Goal: Task Accomplishment & Management: Complete application form

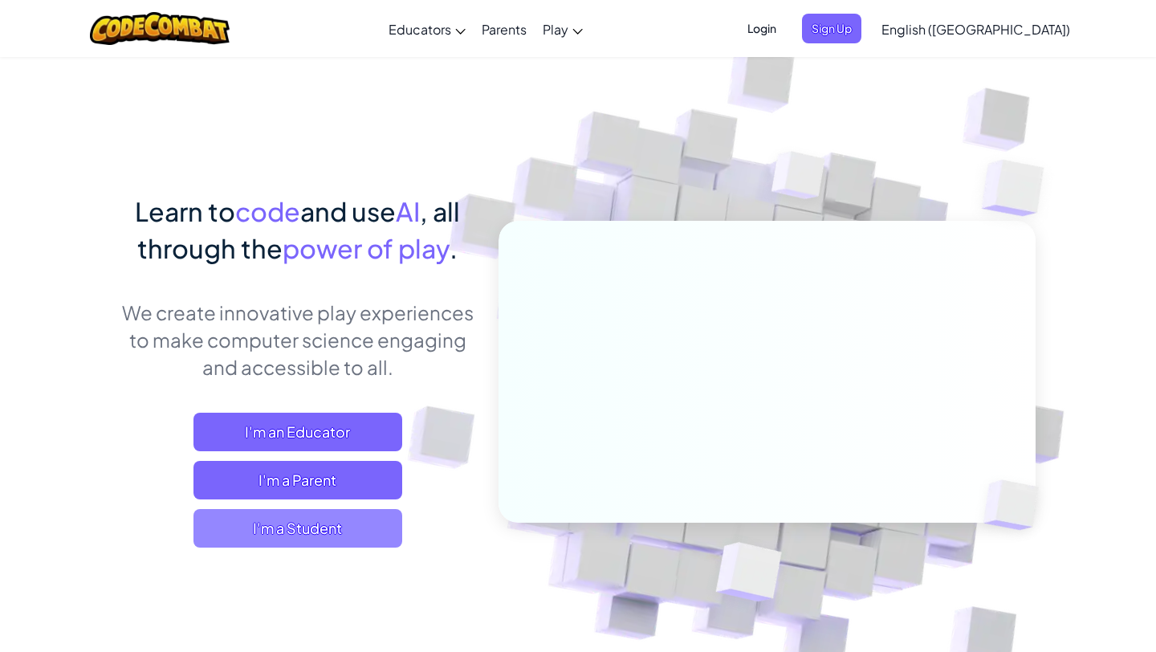
click at [340, 520] on span "I'm a Student" at bounding box center [297, 528] width 209 height 39
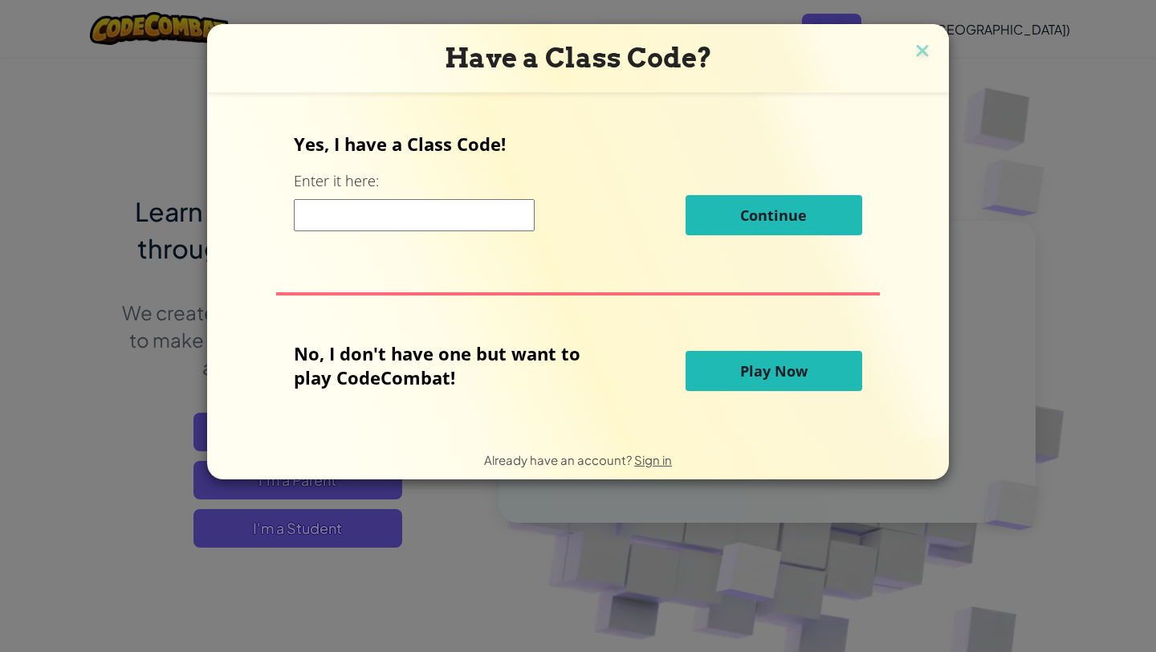
click at [463, 228] on input at bounding box center [414, 215] width 241 height 32
click at [653, 462] on span "Sign in" at bounding box center [653, 459] width 38 height 15
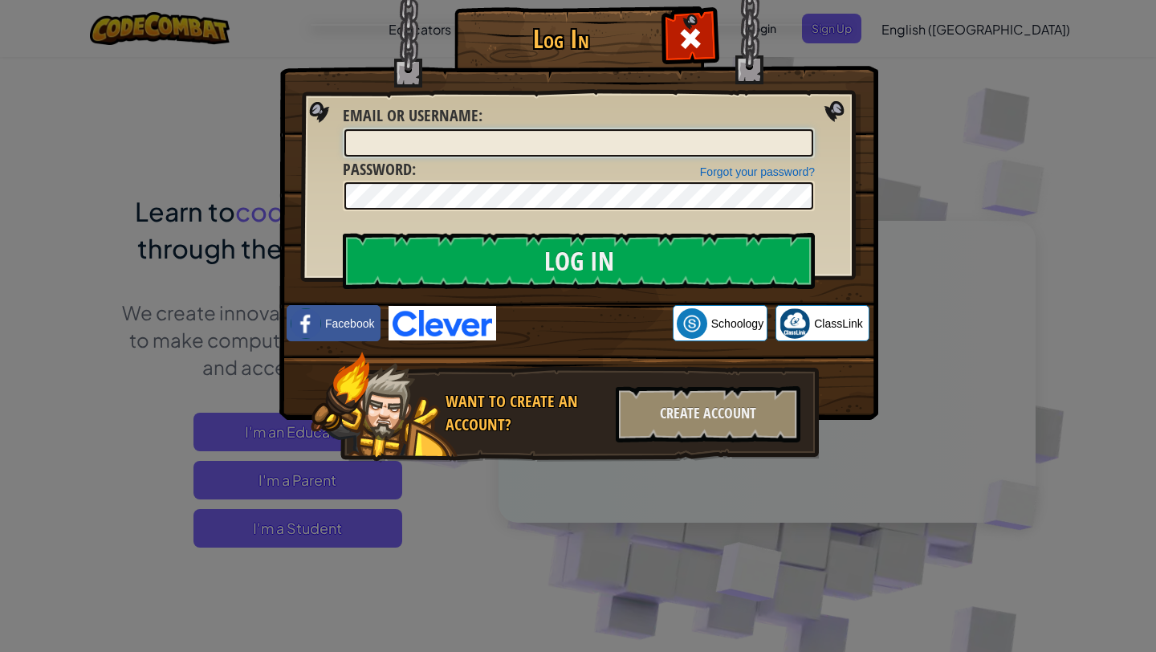
click at [591, 140] on input "Email or Username :" at bounding box center [578, 142] width 469 height 27
